Goal: Transaction & Acquisition: Book appointment/travel/reservation

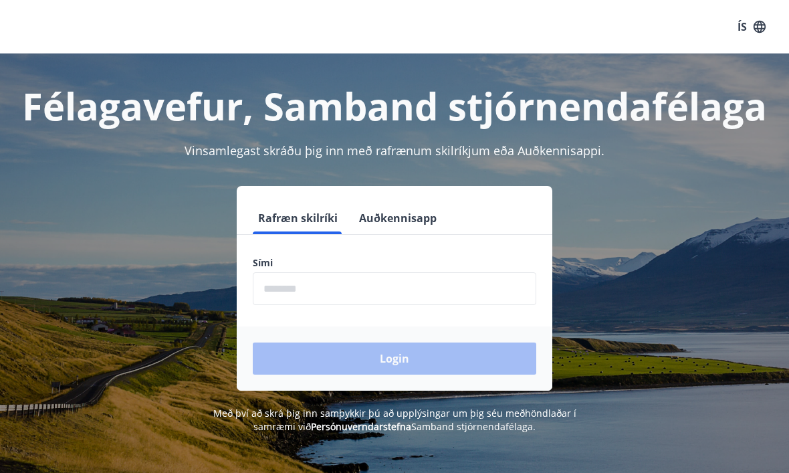
click at [454, 301] on input "phone" at bounding box center [395, 288] width 284 height 33
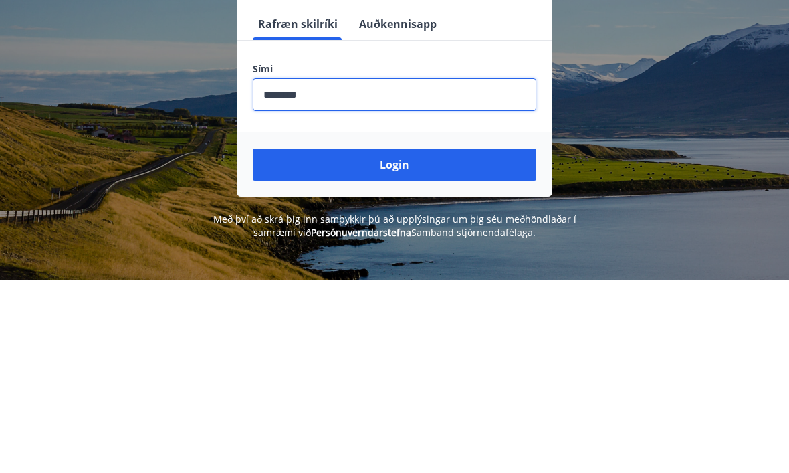
type input "********"
click at [491, 342] on button "Login" at bounding box center [395, 358] width 284 height 32
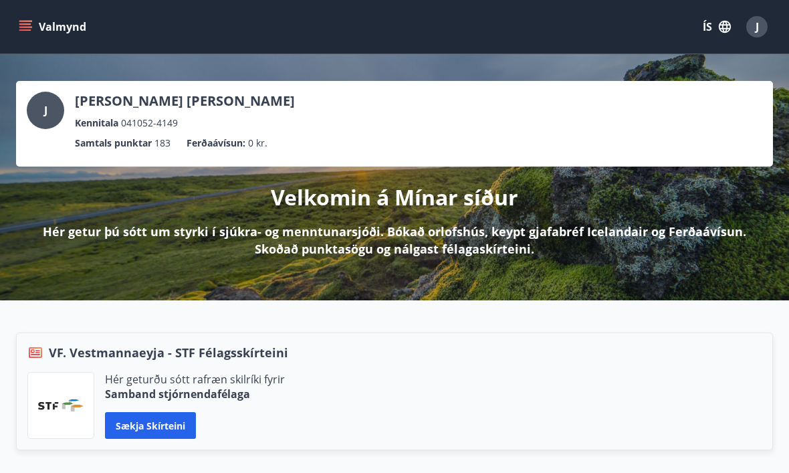
click at [29, 25] on icon "menu" at bounding box center [25, 26] width 13 height 13
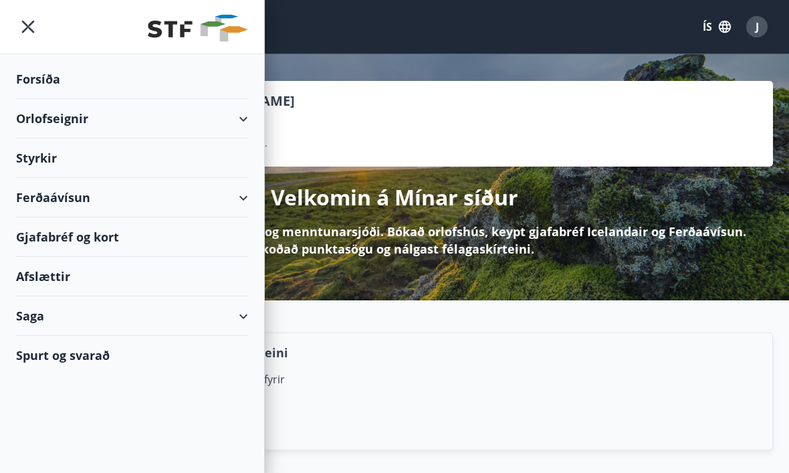
click at [191, 117] on div "Orlofseignir" at bounding box center [132, 118] width 232 height 39
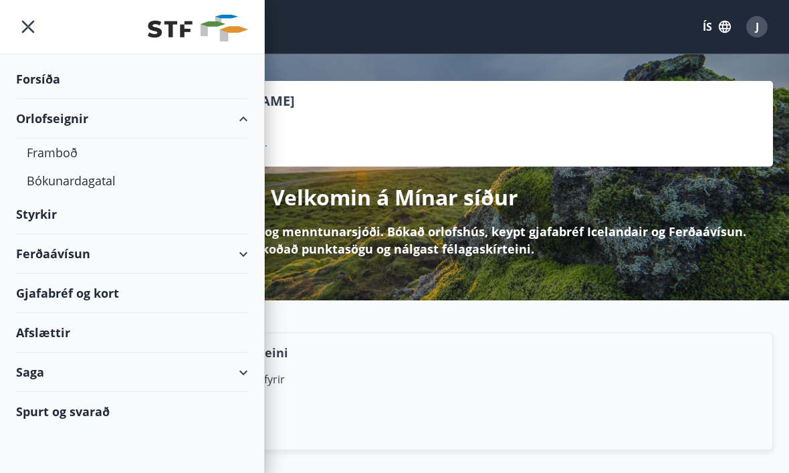
click at [77, 157] on div "Framboð" at bounding box center [132, 152] width 211 height 28
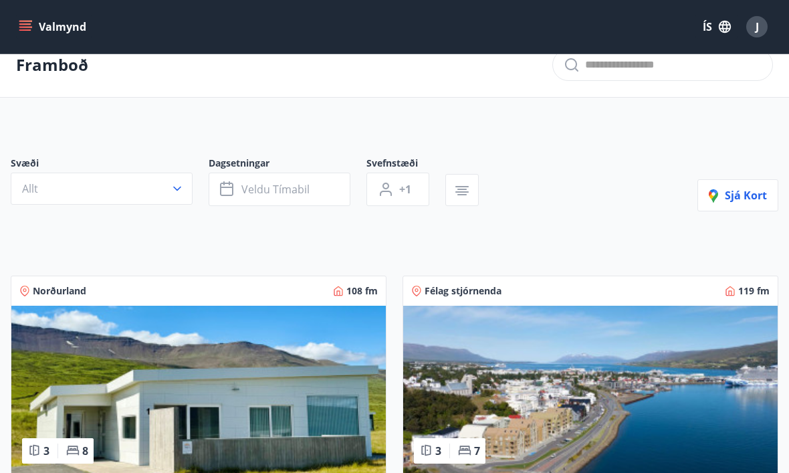
scroll to position [19, 0]
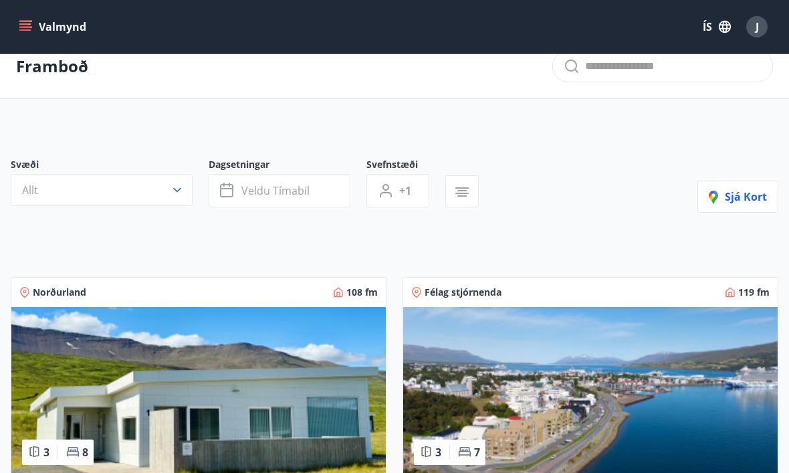
click at [181, 189] on icon "button" at bounding box center [177, 189] width 13 height 13
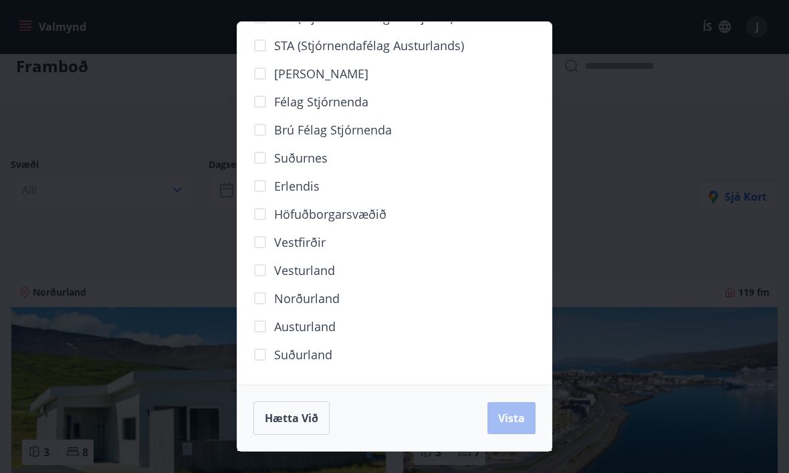
scroll to position [63, 0]
click at [305, 186] on span "Erlendis" at bounding box center [296, 185] width 45 height 17
click at [525, 416] on button "Vista" at bounding box center [512, 418] width 48 height 32
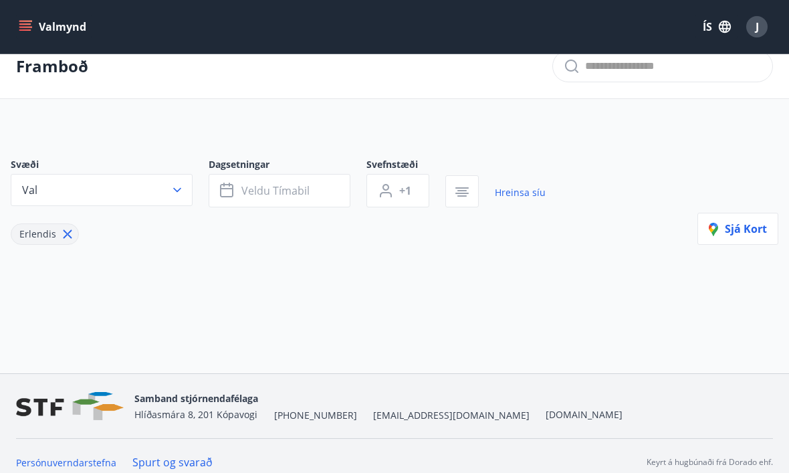
click at [560, 331] on div "Framboð Svæði Val Dagsetningar Veldu tímabil Svefnstæði +1 Hreinsa síu Erlendis…" at bounding box center [394, 203] width 789 height 339
click at [188, 191] on button "Val" at bounding box center [102, 190] width 182 height 32
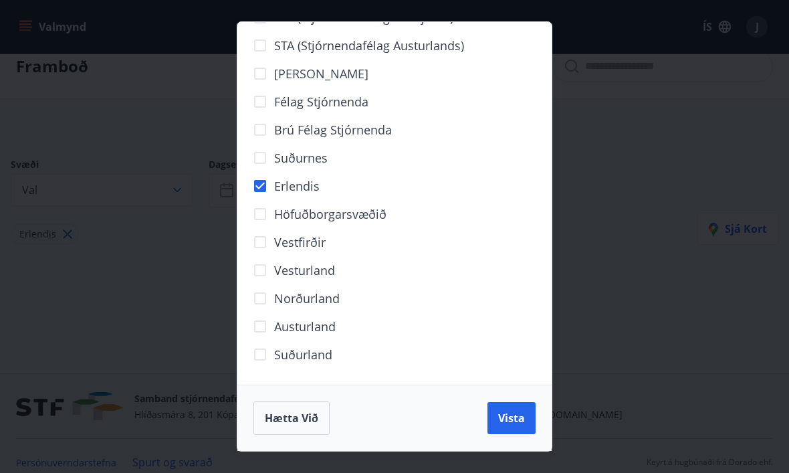
click at [231, 335] on div "VFV (Verkstjórafélag Vestmannaeyja) SFV (Stjórnendafélag Vestfjarða) STA (Stjór…" at bounding box center [394, 236] width 789 height 473
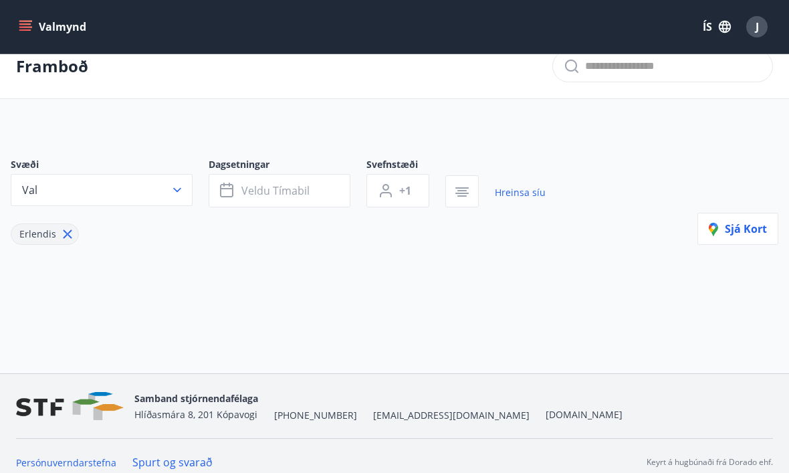
click at [469, 190] on icon "button" at bounding box center [462, 192] width 16 height 16
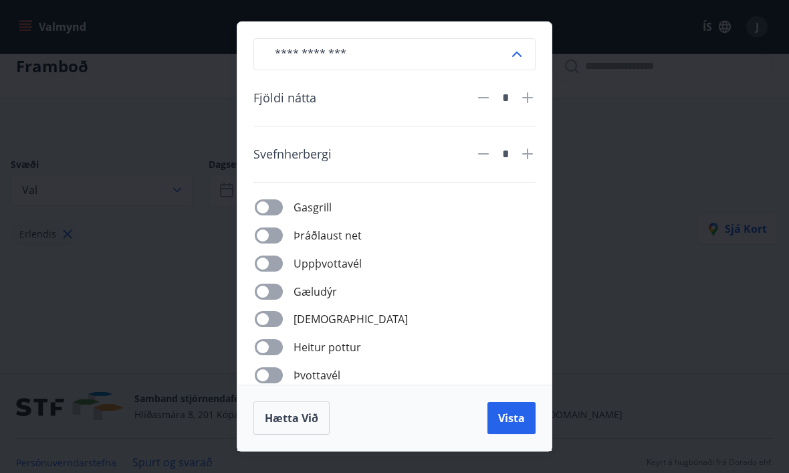
click at [587, 132] on div "​ Fjöldi nátta * Svefnherbergi * Gasgrill Þráðlaust net Uppþvottavél Gæludýr Þu…" at bounding box center [394, 236] width 789 height 473
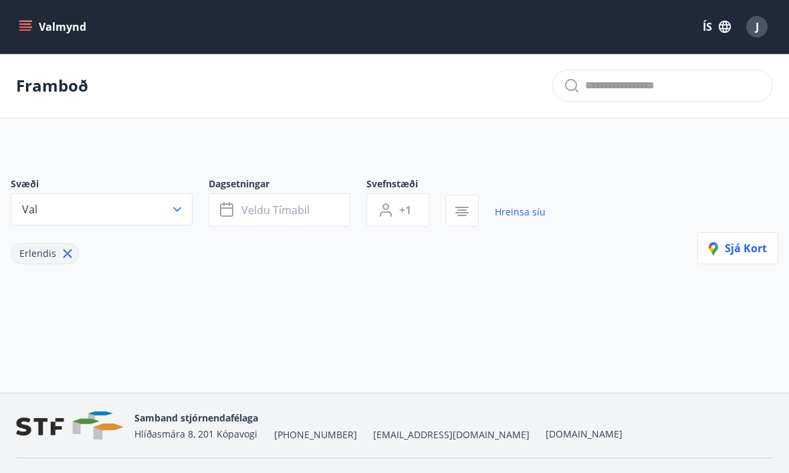
click at [185, 213] on button "Val" at bounding box center [102, 209] width 182 height 32
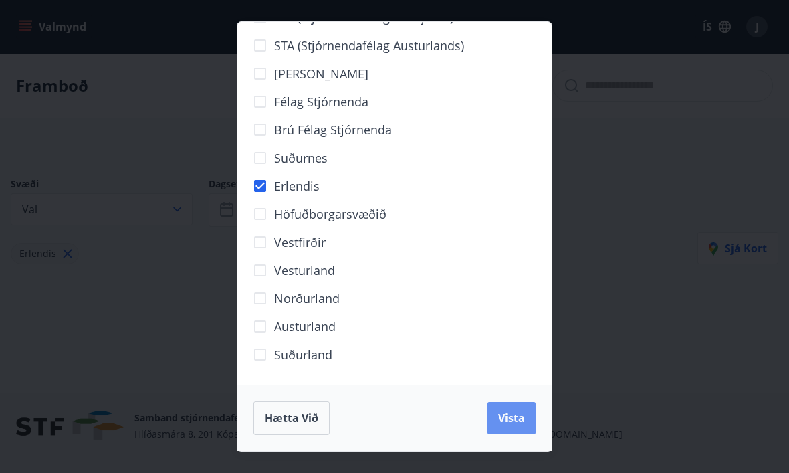
click at [514, 415] on span "Vista" at bounding box center [511, 418] width 27 height 15
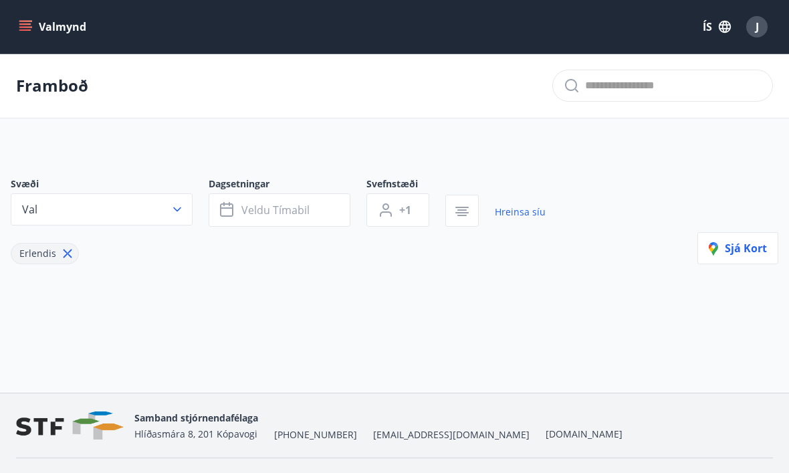
click at [728, 245] on span "Sjá kort" at bounding box center [738, 248] width 58 height 15
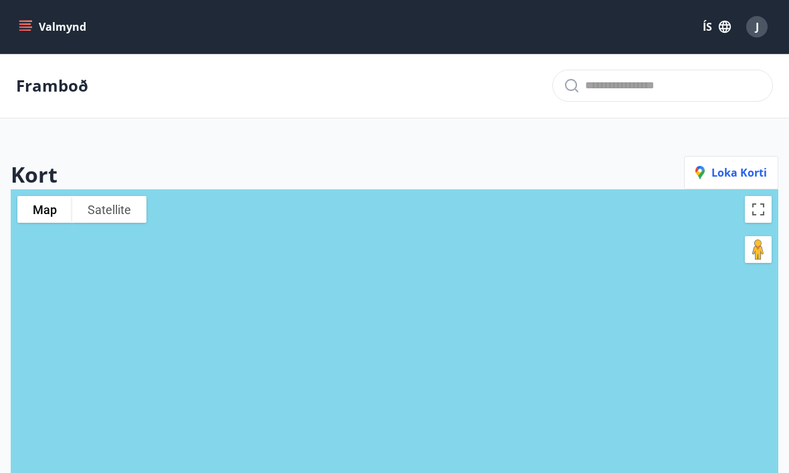
click at [740, 175] on span "Loka korti" at bounding box center [732, 172] width 72 height 15
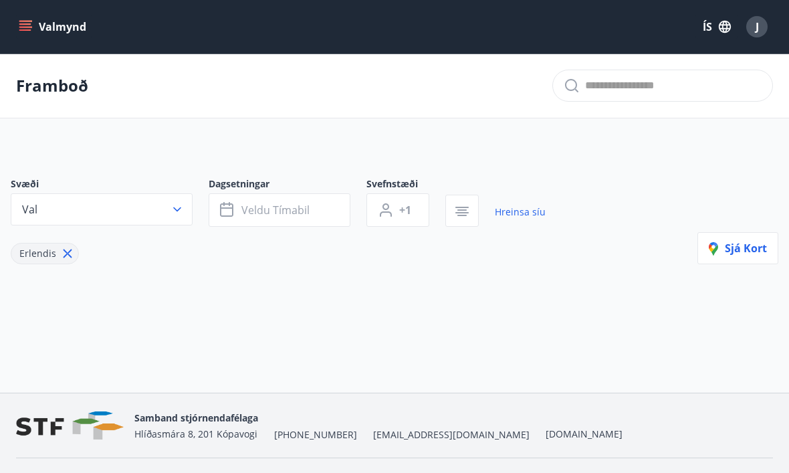
click at [417, 213] on button "+1" at bounding box center [397, 209] width 63 height 33
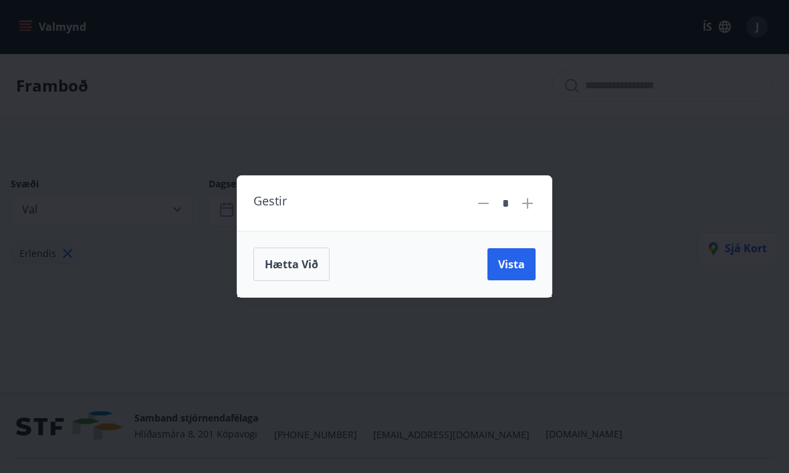
click at [522, 266] on span "Vista" at bounding box center [511, 264] width 27 height 15
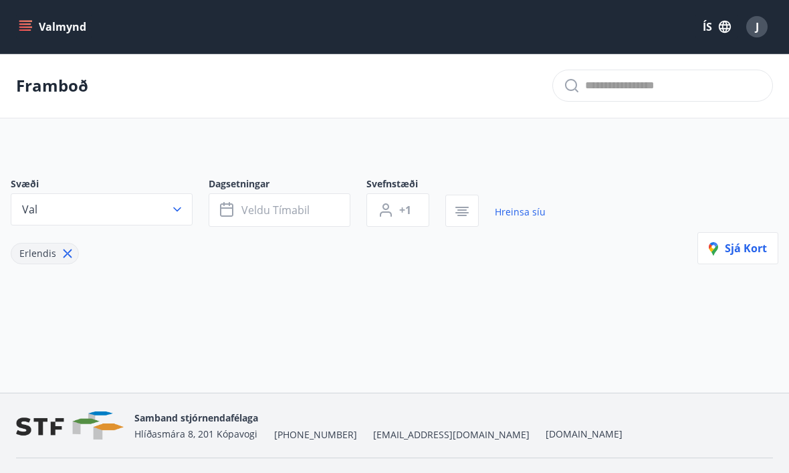
click at [320, 213] on button "Veldu tímabil" at bounding box center [280, 209] width 142 height 33
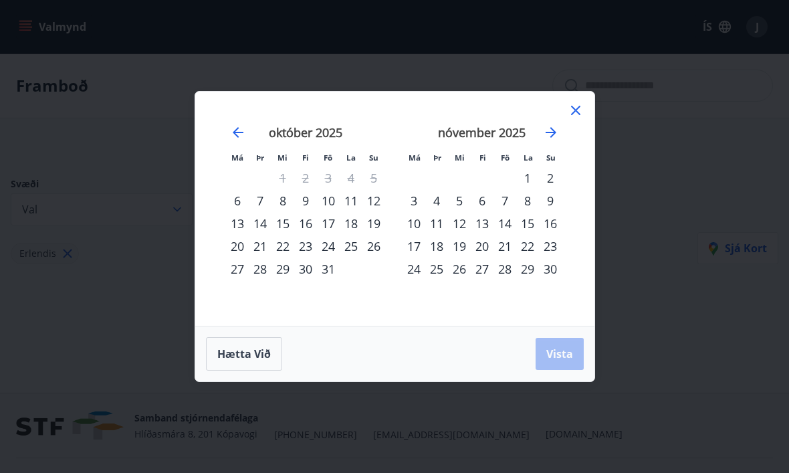
click at [566, 134] on div "nóvember 2025 1 2 3 4 5 6 7 8 9 10 11 12 13 14 15 16 17 18 19 20 21 22 23 24 25…" at bounding box center [482, 217] width 177 height 219
click at [557, 132] on icon "Move forward to switch to the next month." at bounding box center [551, 132] width 16 height 16
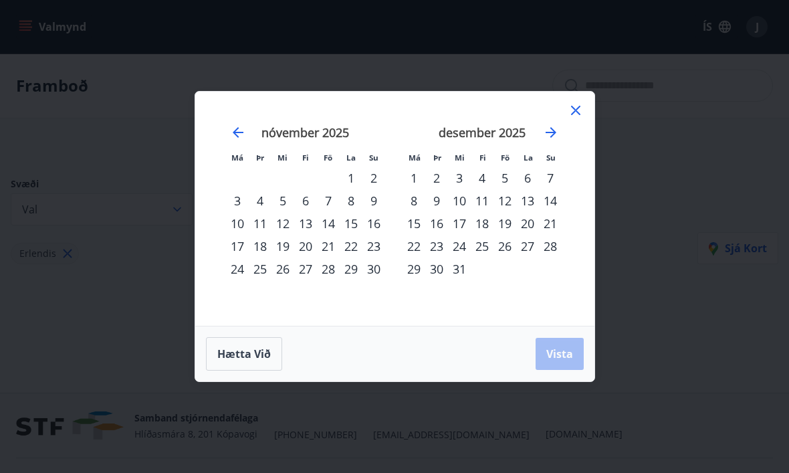
click at [490, 133] on strong "desember 2025" at bounding box center [482, 132] width 87 height 16
click at [514, 221] on div "19" at bounding box center [505, 223] width 23 height 23
click at [565, 356] on span "Vista" at bounding box center [559, 353] width 27 height 15
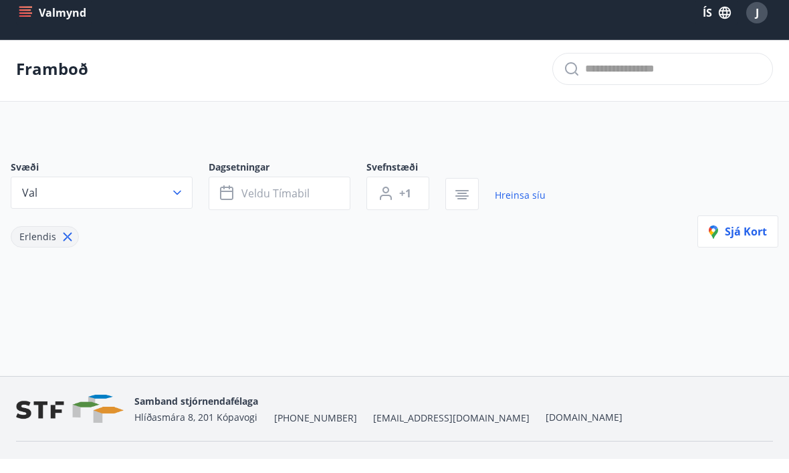
scroll to position [2, 0]
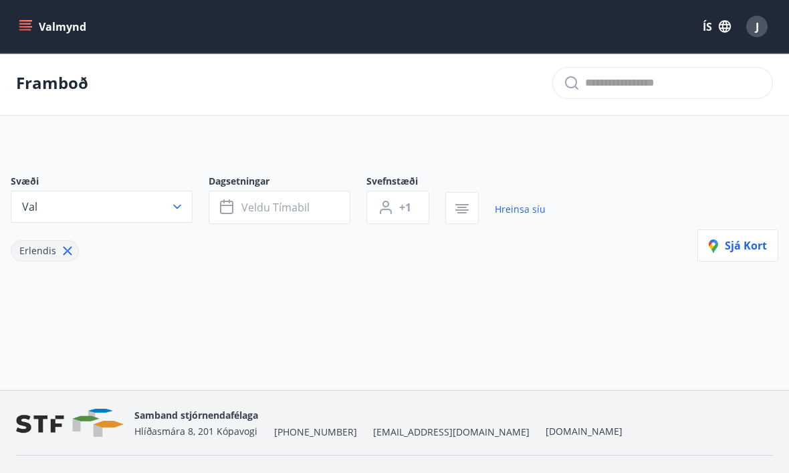
click at [759, 31] on div "J" at bounding box center [756, 26] width 21 height 21
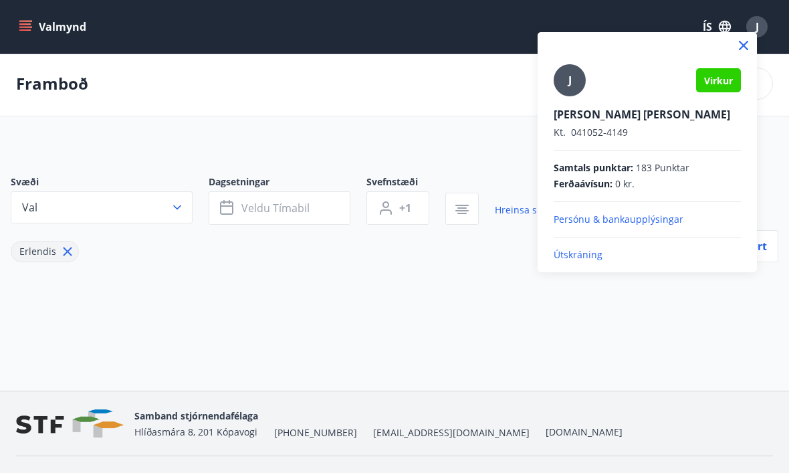
click at [611, 323] on div at bounding box center [394, 236] width 789 height 473
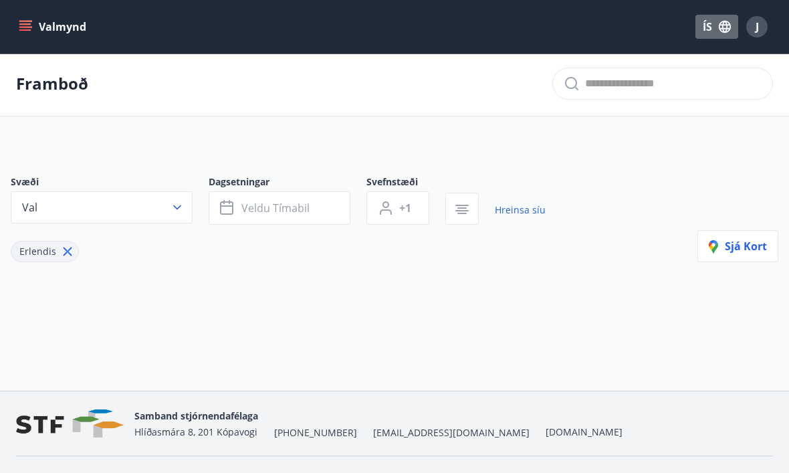
click at [719, 31] on icon "button" at bounding box center [725, 26] width 15 height 15
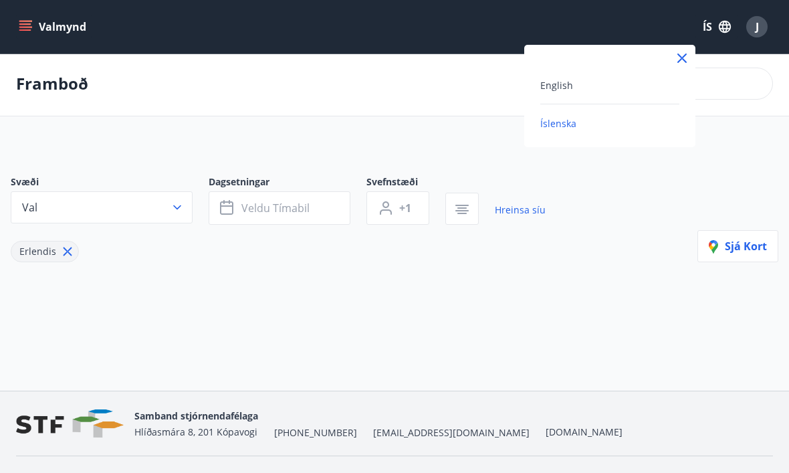
click at [573, 249] on div at bounding box center [394, 236] width 789 height 473
click at [557, 284] on div "Svæði Val Dagsetningar Veldu tímabil Svefnstæði +1 Hreinsa síu Erlendis Sjá kort" at bounding box center [394, 240] width 789 height 194
click at [189, 201] on button "Val" at bounding box center [102, 207] width 182 height 32
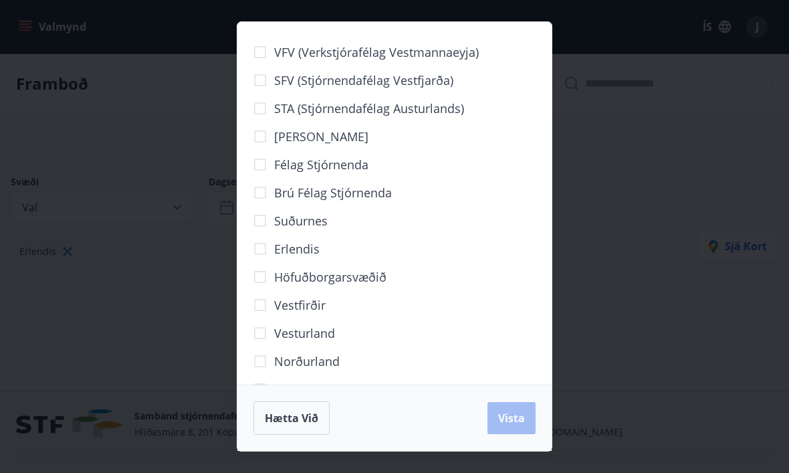
click at [506, 435] on div "Hætta við Vista" at bounding box center [394, 417] width 282 height 33
click at [317, 425] on span "Hætta við" at bounding box center [292, 418] width 54 height 15
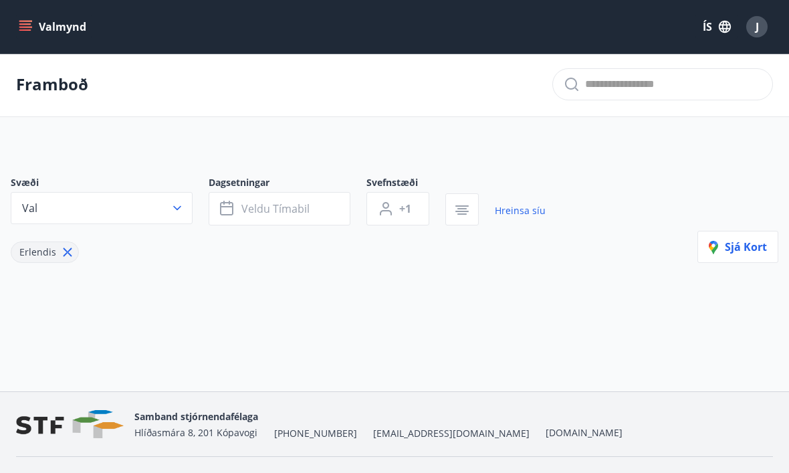
click at [35, 24] on button "Valmynd" at bounding box center [54, 27] width 76 height 24
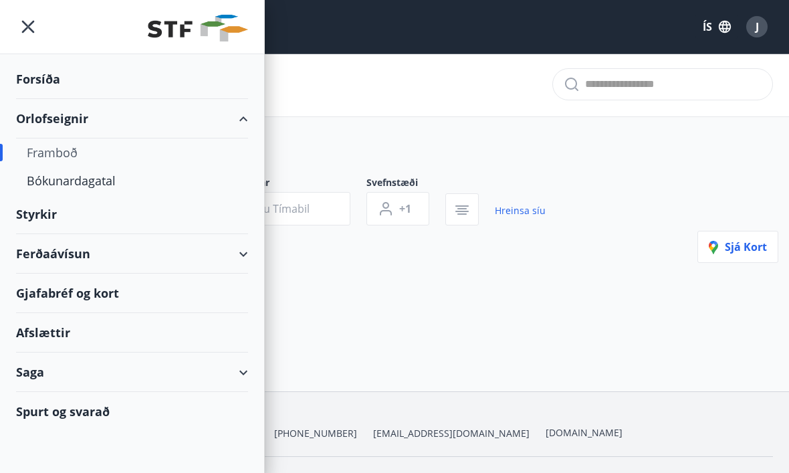
click at [78, 157] on div "Framboð" at bounding box center [132, 152] width 211 height 28
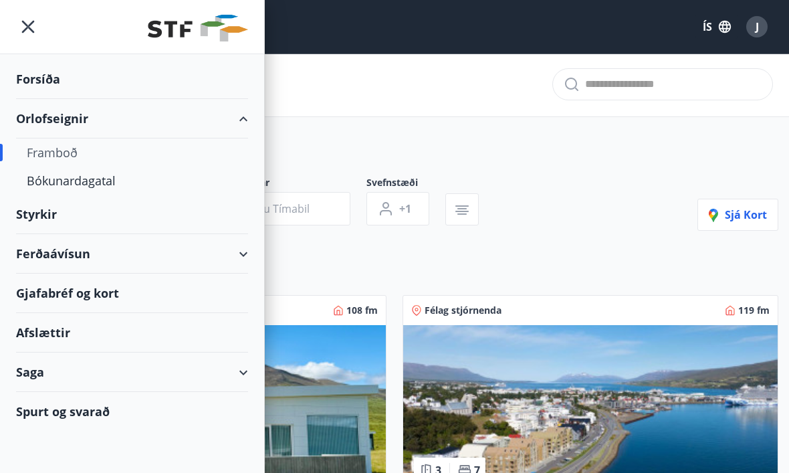
click at [78, 144] on div "Framboð" at bounding box center [132, 152] width 211 height 28
click at [75, 146] on div "Framboð" at bounding box center [132, 152] width 211 height 28
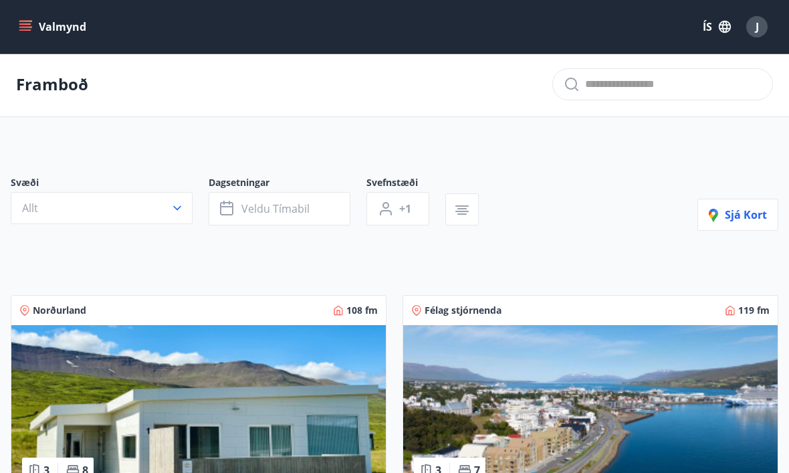
click at [568, 221] on div "Svæði Allt Dagsetningar Veldu tímabil Svefnstæði +1 Sjá kort" at bounding box center [395, 203] width 768 height 55
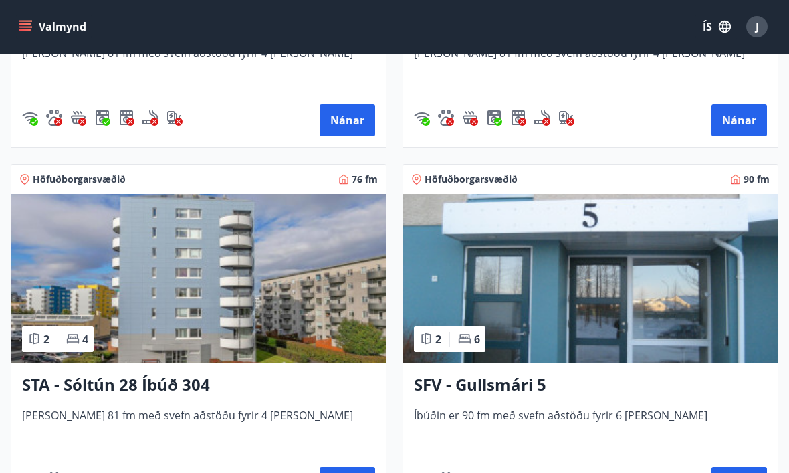
scroll to position [2307, 0]
click at [194, 382] on h3 "STA - Sóltún 28 Íbúð 304" at bounding box center [198, 386] width 353 height 24
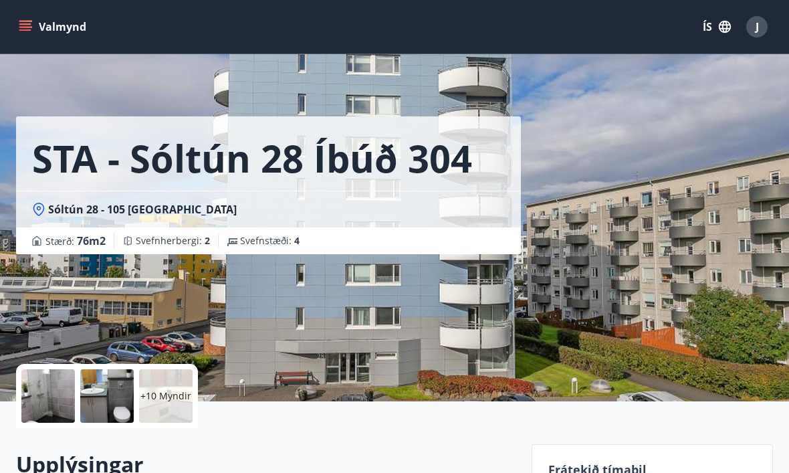
click at [74, 388] on div at bounding box center [48, 396] width 54 height 54
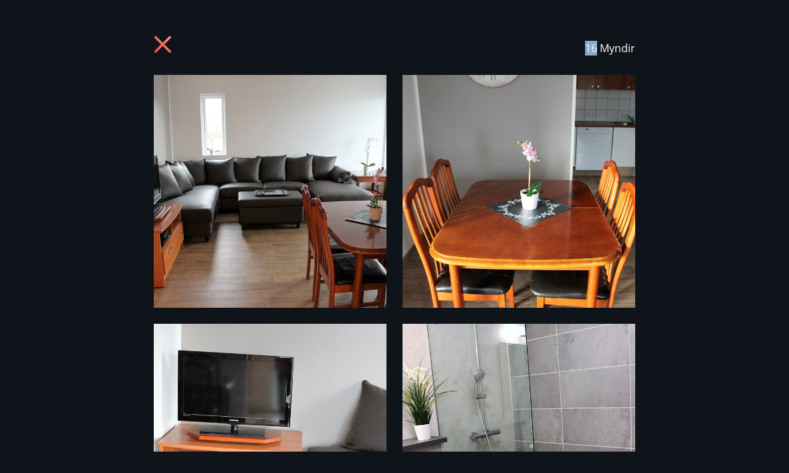
click at [131, 413] on div "16 Myndir" at bounding box center [394, 236] width 789 height 430
click at [174, 44] on icon at bounding box center [164, 45] width 21 height 21
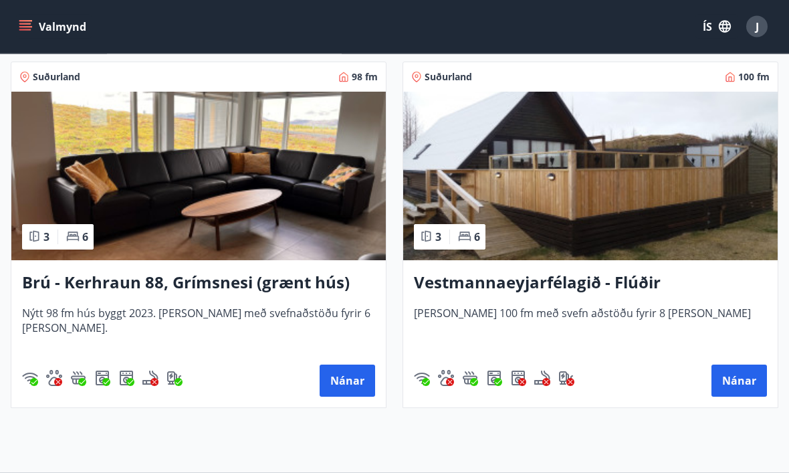
scroll to position [5014, 0]
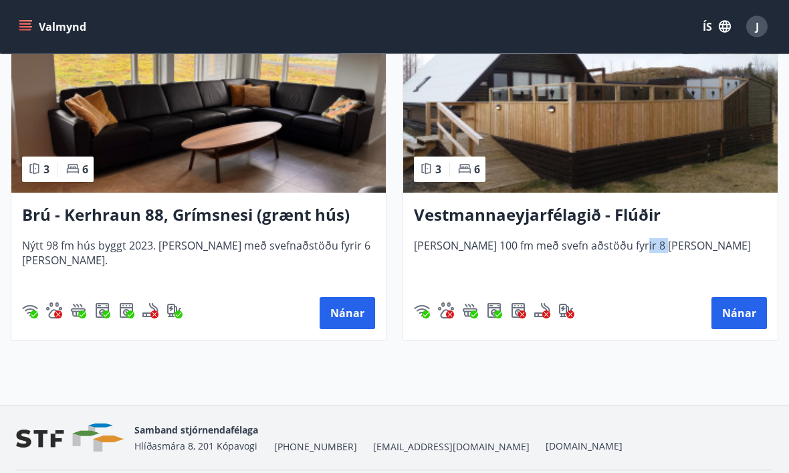
click at [583, 280] on span "Húsið er 100 fm með svefn aðstöðu fyrir 8 manns" at bounding box center [590, 261] width 353 height 44
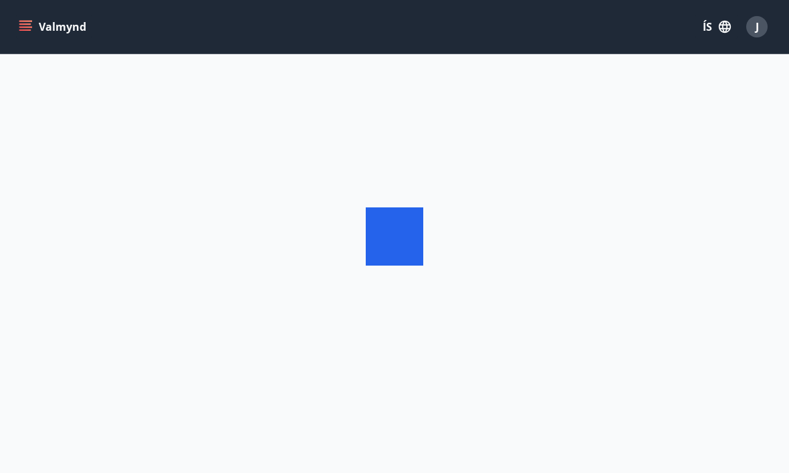
scroll to position [45, 0]
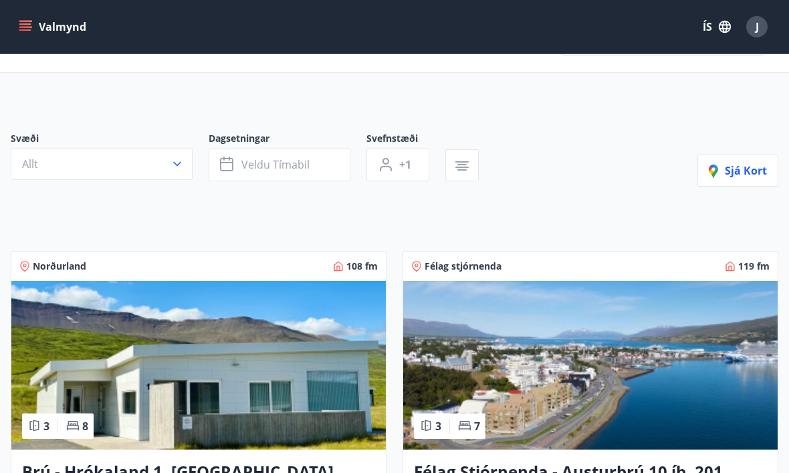
click at [154, 152] on button "Allt" at bounding box center [102, 164] width 182 height 32
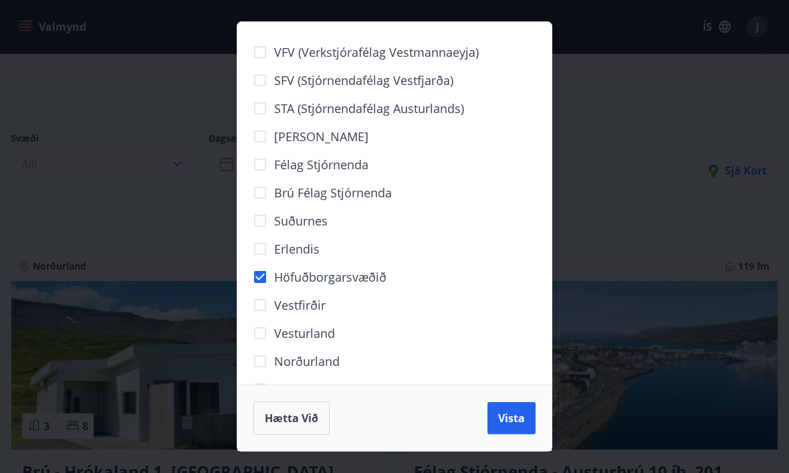
click at [517, 417] on span "Vista" at bounding box center [511, 418] width 27 height 15
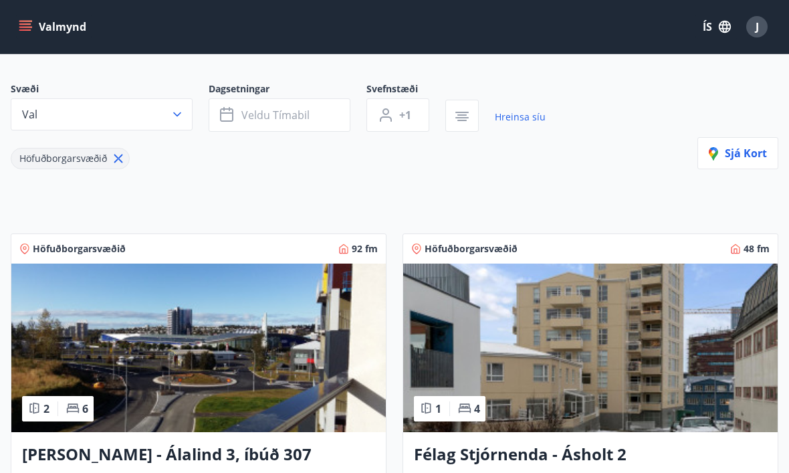
scroll to position [66, 0]
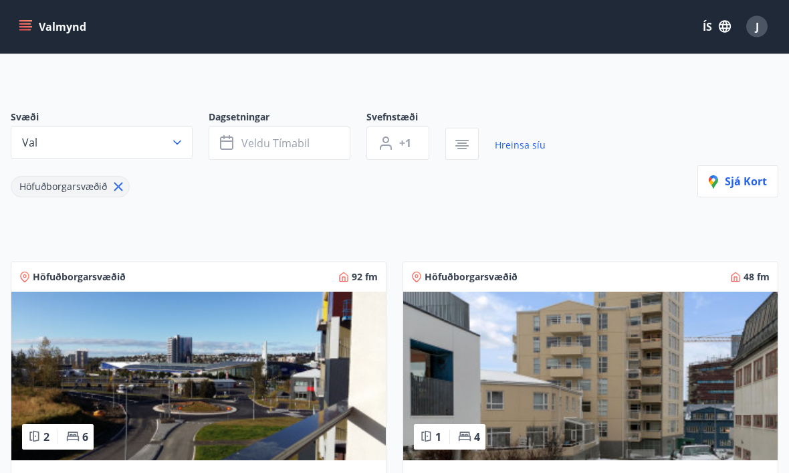
click at [185, 152] on button "Val" at bounding box center [102, 143] width 182 height 32
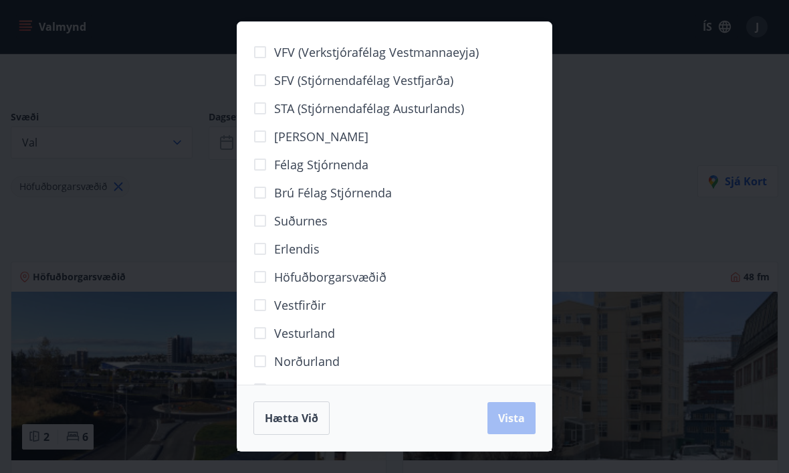
scroll to position [0, 0]
click at [659, 82] on div "VFV (Verkstjórafélag Vestmannaeyja) SFV (Stjórnendafélag Vestfjarða) STA (Stjór…" at bounding box center [394, 236] width 789 height 473
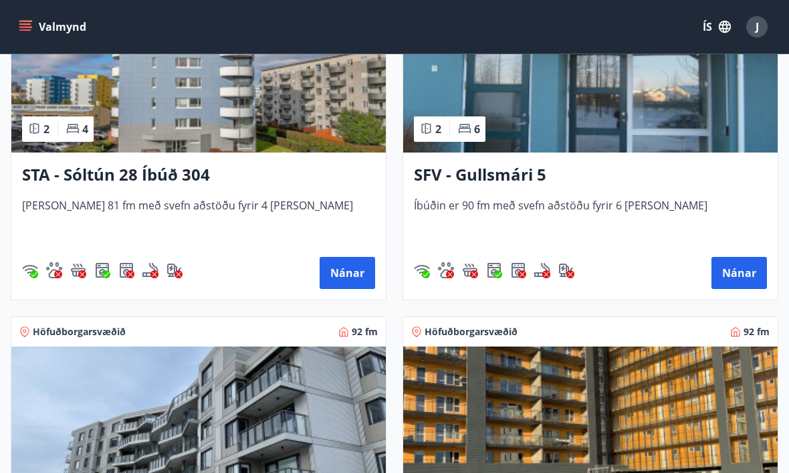
scroll to position [1099, 0]
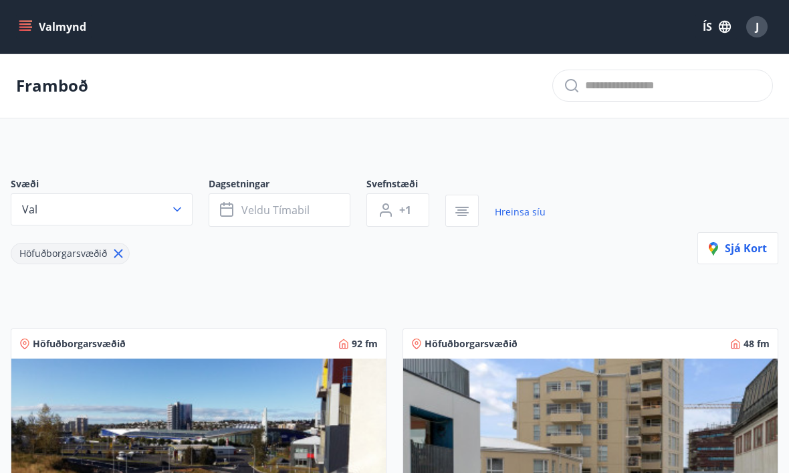
click at [38, 21] on button "Valmynd" at bounding box center [54, 27] width 76 height 24
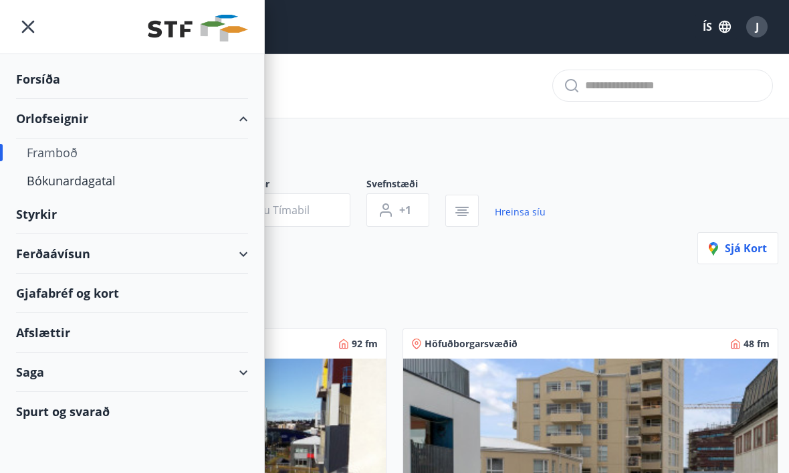
click at [70, 140] on div "Framboð" at bounding box center [132, 152] width 211 height 28
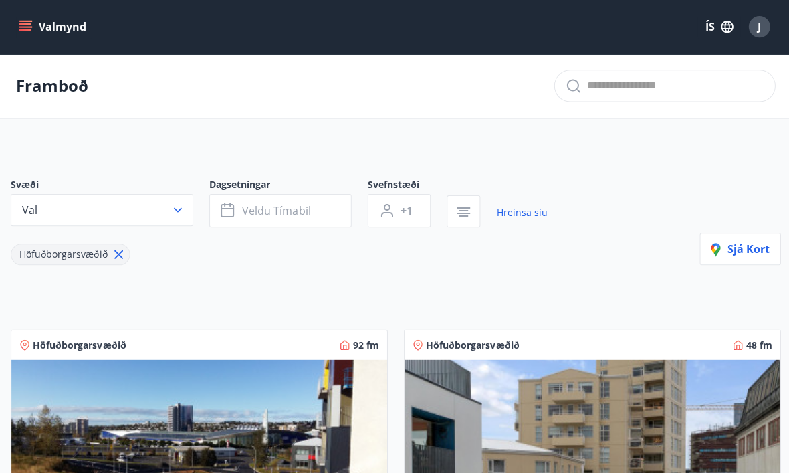
click at [37, 28] on button "Valmynd" at bounding box center [54, 27] width 76 height 24
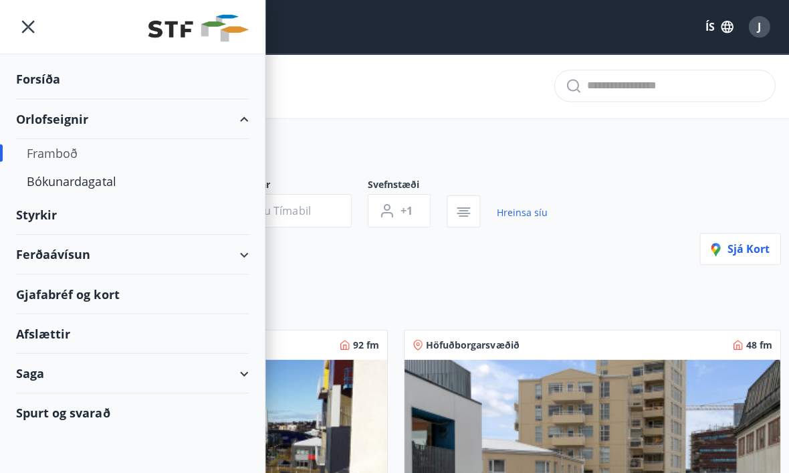
click at [110, 407] on div "Spurt og svarað" at bounding box center [132, 411] width 232 height 39
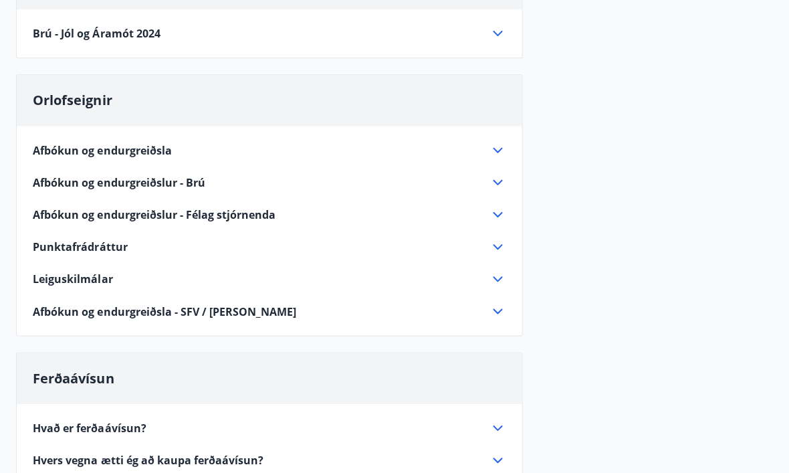
scroll to position [185, 0]
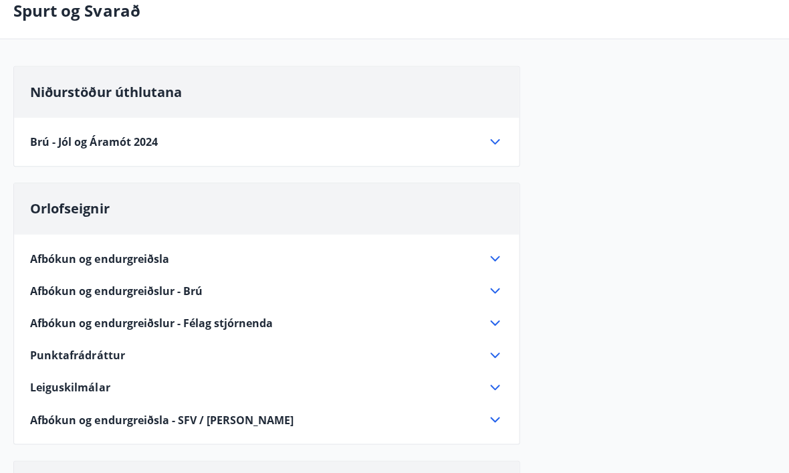
click at [141, 140] on span "Brú - Jól og Áramót 2024" at bounding box center [96, 141] width 127 height 15
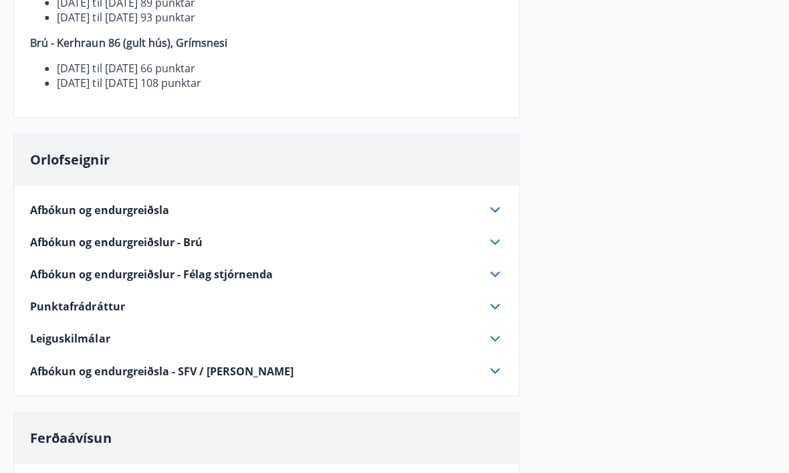
scroll to position [511, 0]
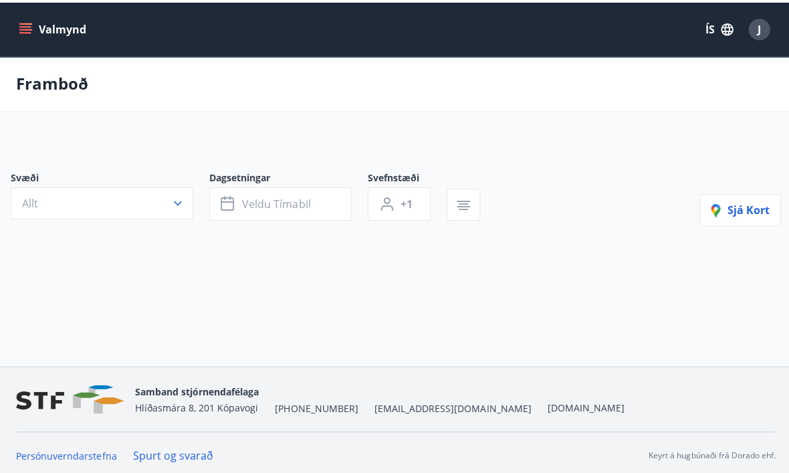
scroll to position [47, 0]
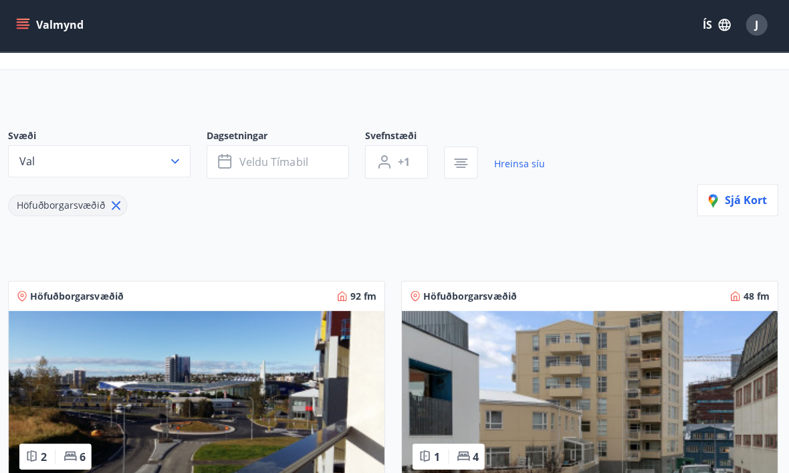
click at [122, 202] on icon at bounding box center [118, 206] width 15 height 15
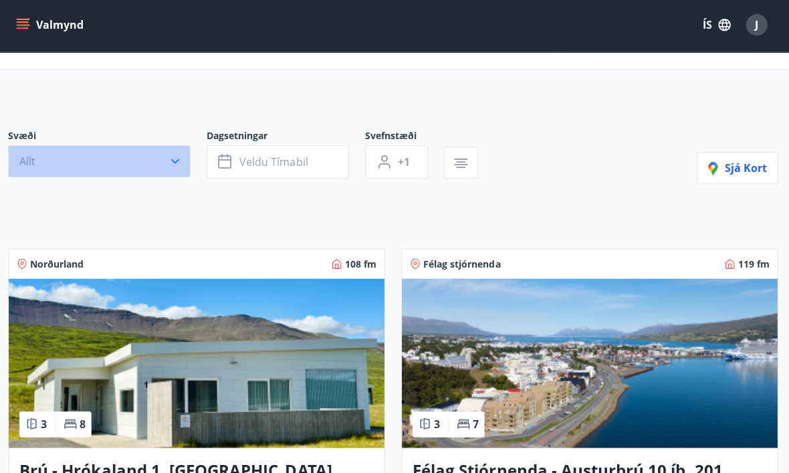
click at [186, 154] on button "Allt" at bounding box center [102, 162] width 182 height 32
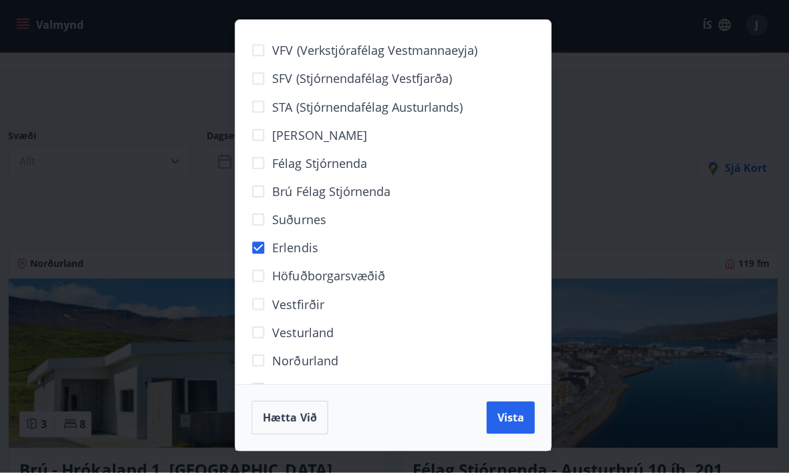
click at [504, 419] on span "Vista" at bounding box center [511, 418] width 27 height 15
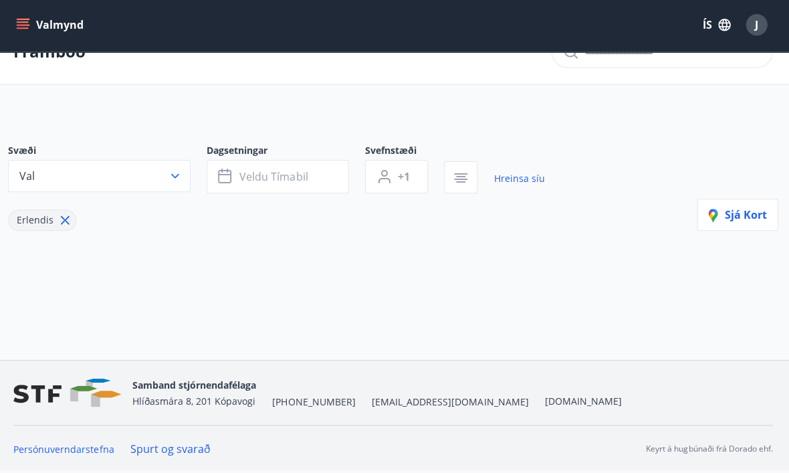
click at [30, 23] on button "Valmynd" at bounding box center [54, 27] width 76 height 24
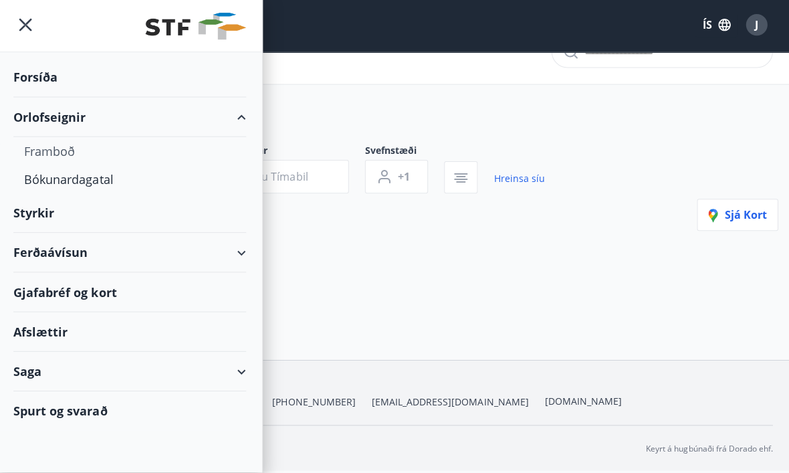
click at [59, 73] on div "Forsíða" at bounding box center [132, 79] width 232 height 39
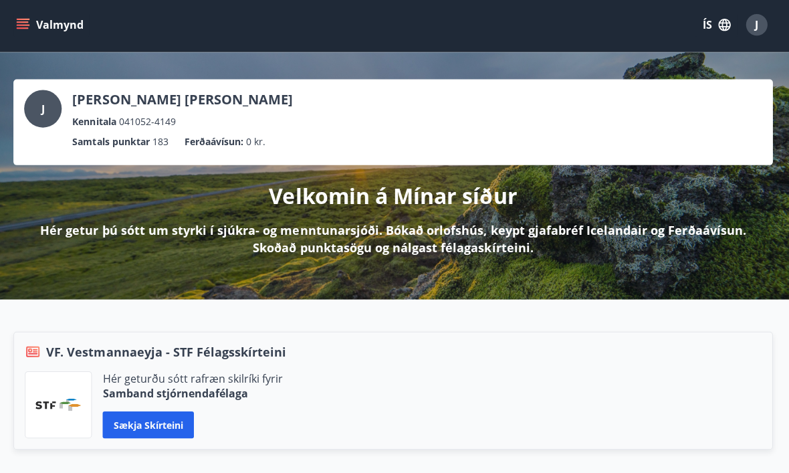
click at [236, 352] on span "VF. Vestmannaeyja - STF Félagsskírteini" at bounding box center [168, 352] width 239 height 17
click at [245, 372] on p "Hér geturðu sótt rafræn skilríki fyrir" at bounding box center [195, 379] width 180 height 15
click at [30, 24] on button "Valmynd" at bounding box center [54, 27] width 76 height 24
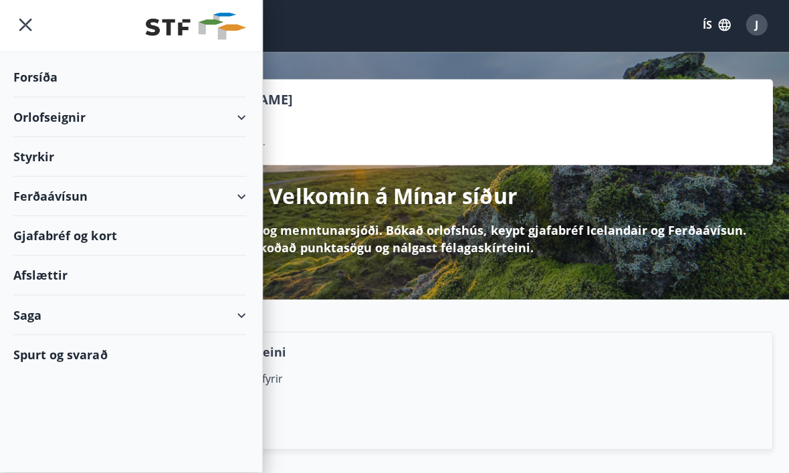
click at [246, 106] on div "Orlofseignir" at bounding box center [132, 118] width 264 height 39
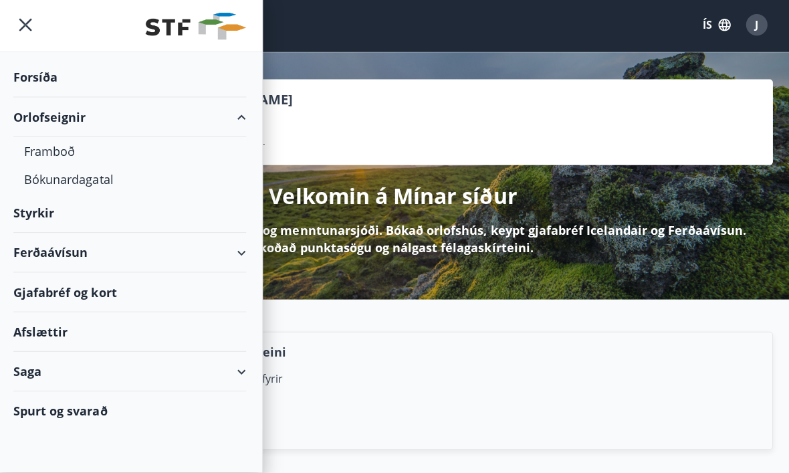
click at [110, 175] on div "Bókunardagatal" at bounding box center [132, 181] width 211 height 28
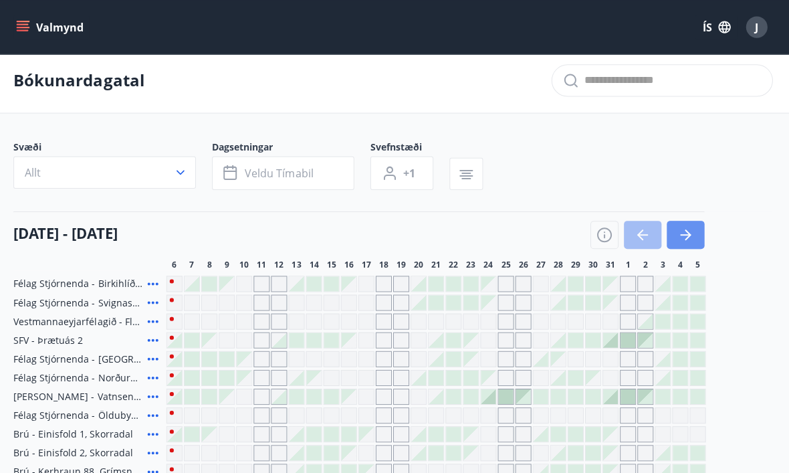
scroll to position [5, 0]
click at [688, 230] on icon "button" at bounding box center [686, 234] width 16 height 16
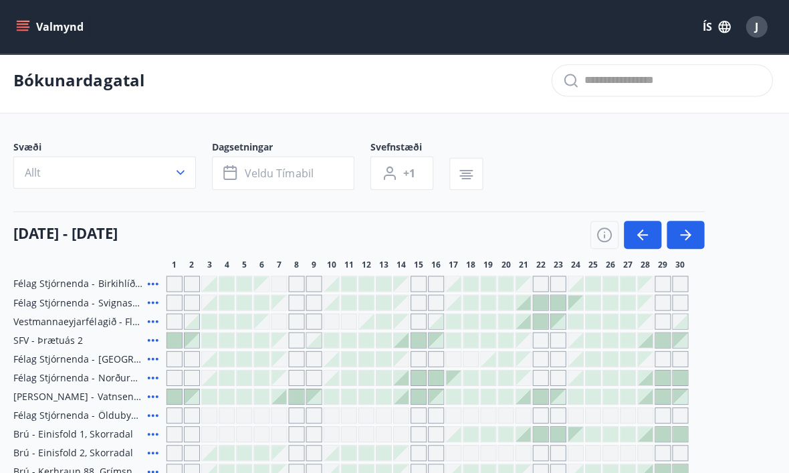
click at [688, 232] on icon "button" at bounding box center [686, 234] width 16 height 16
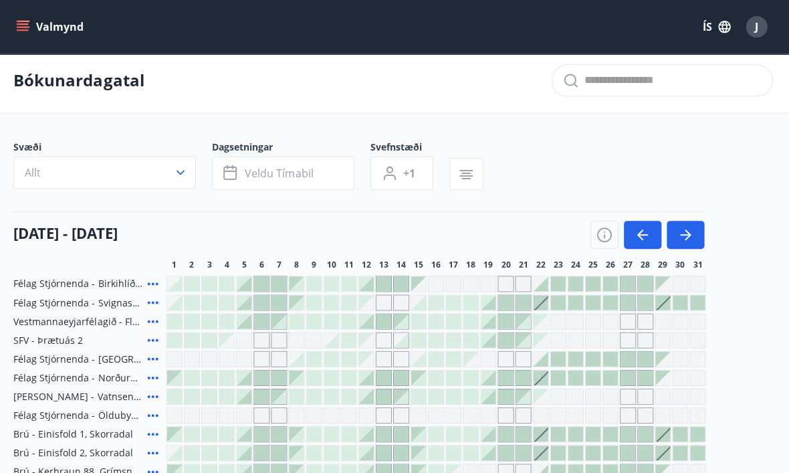
click at [190, 173] on button "Allt" at bounding box center [107, 172] width 182 height 32
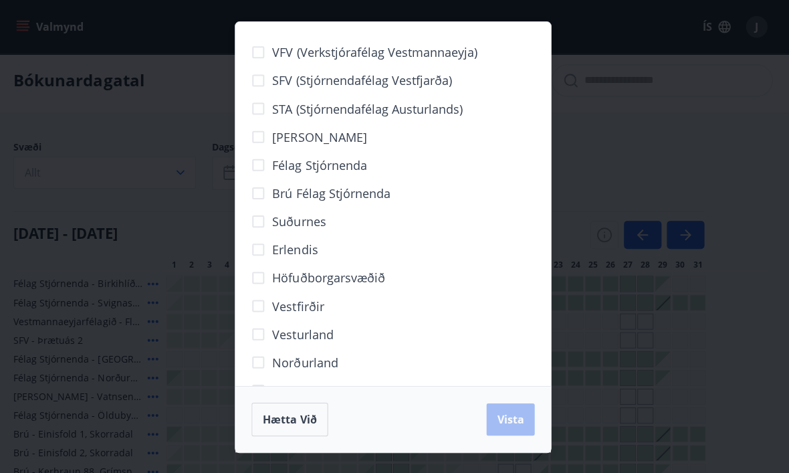
click at [293, 249] on span "Erlendis" at bounding box center [296, 248] width 45 height 17
click at [524, 411] on button "Vista" at bounding box center [512, 418] width 48 height 32
